Goal: Transaction & Acquisition: Purchase product/service

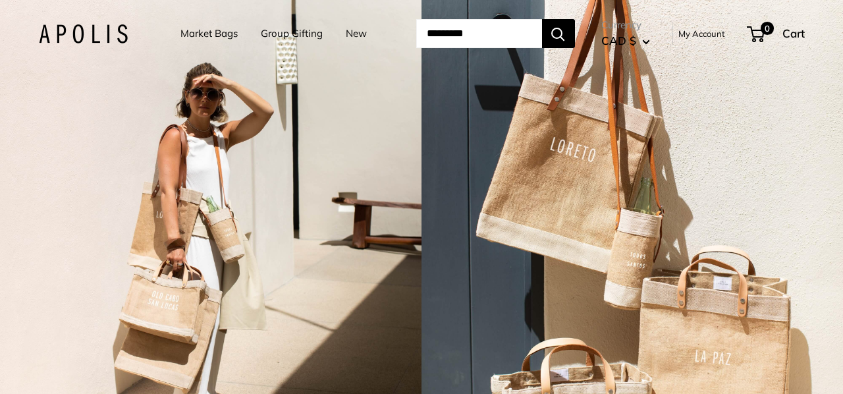
click at [213, 28] on link "Market Bags" at bounding box center [208, 33] width 57 height 18
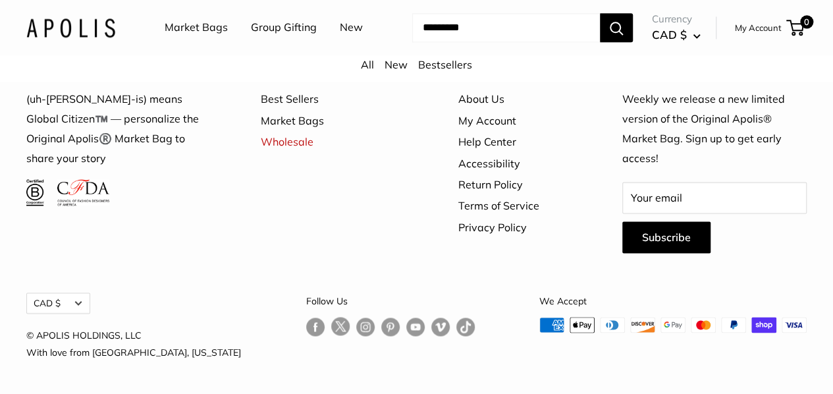
scroll to position [3381, 0]
click at [215, 28] on link "Market Bags" at bounding box center [196, 28] width 63 height 20
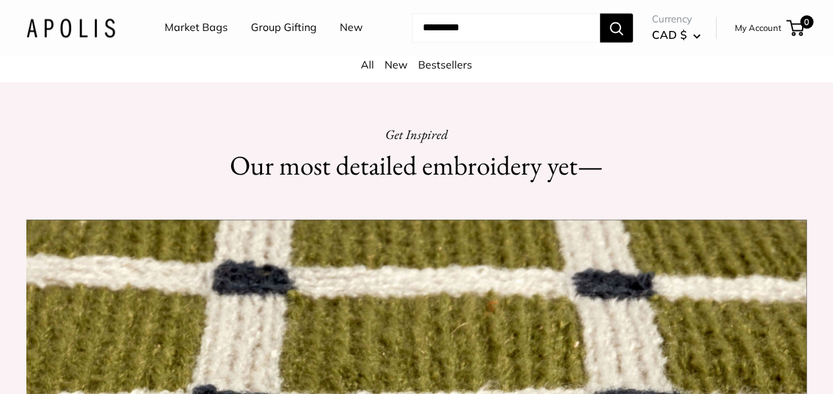
scroll to position [1120, 0]
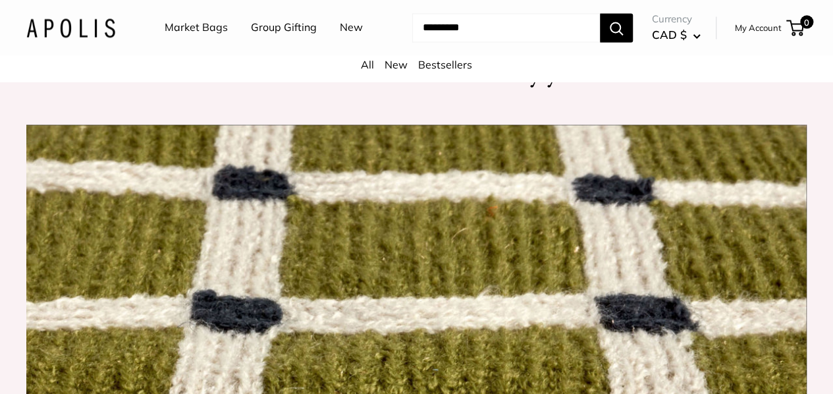
click at [453, 42] on input "Search..." at bounding box center [506, 27] width 188 height 29
click at [340, 38] on link "New" at bounding box center [351, 28] width 23 height 20
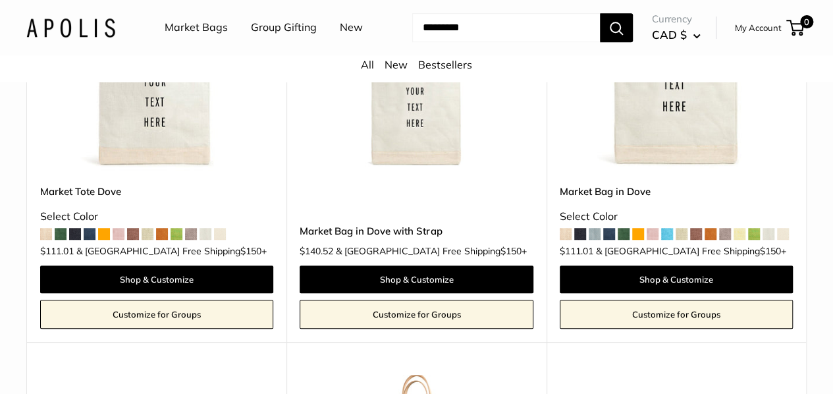
scroll to position [2767, 0]
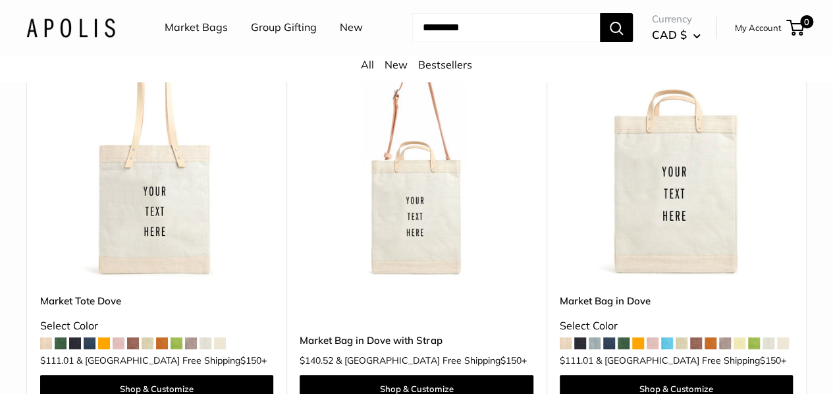
click at [0, 0] on img at bounding box center [0, 0] width 0 height 0
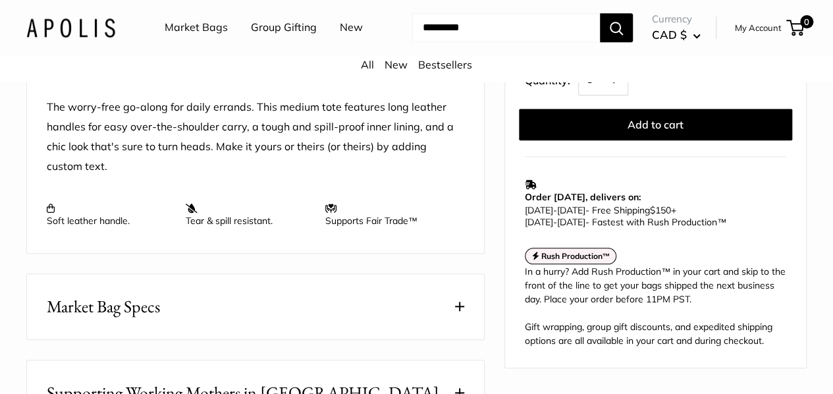
scroll to position [527, 0]
